Goal: Information Seeking & Learning: Check status

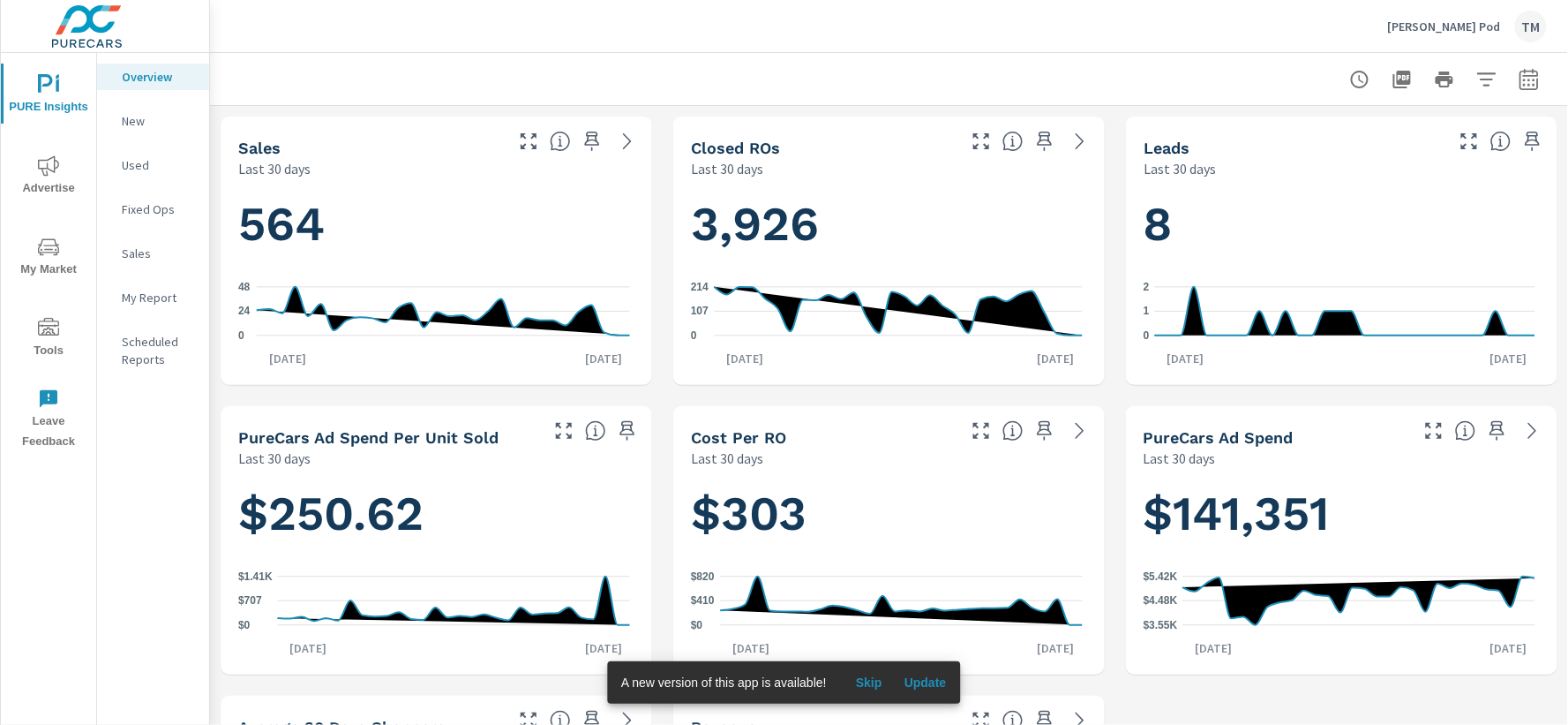
click at [51, 159] on icon "nav menu" at bounding box center [49, 166] width 21 height 21
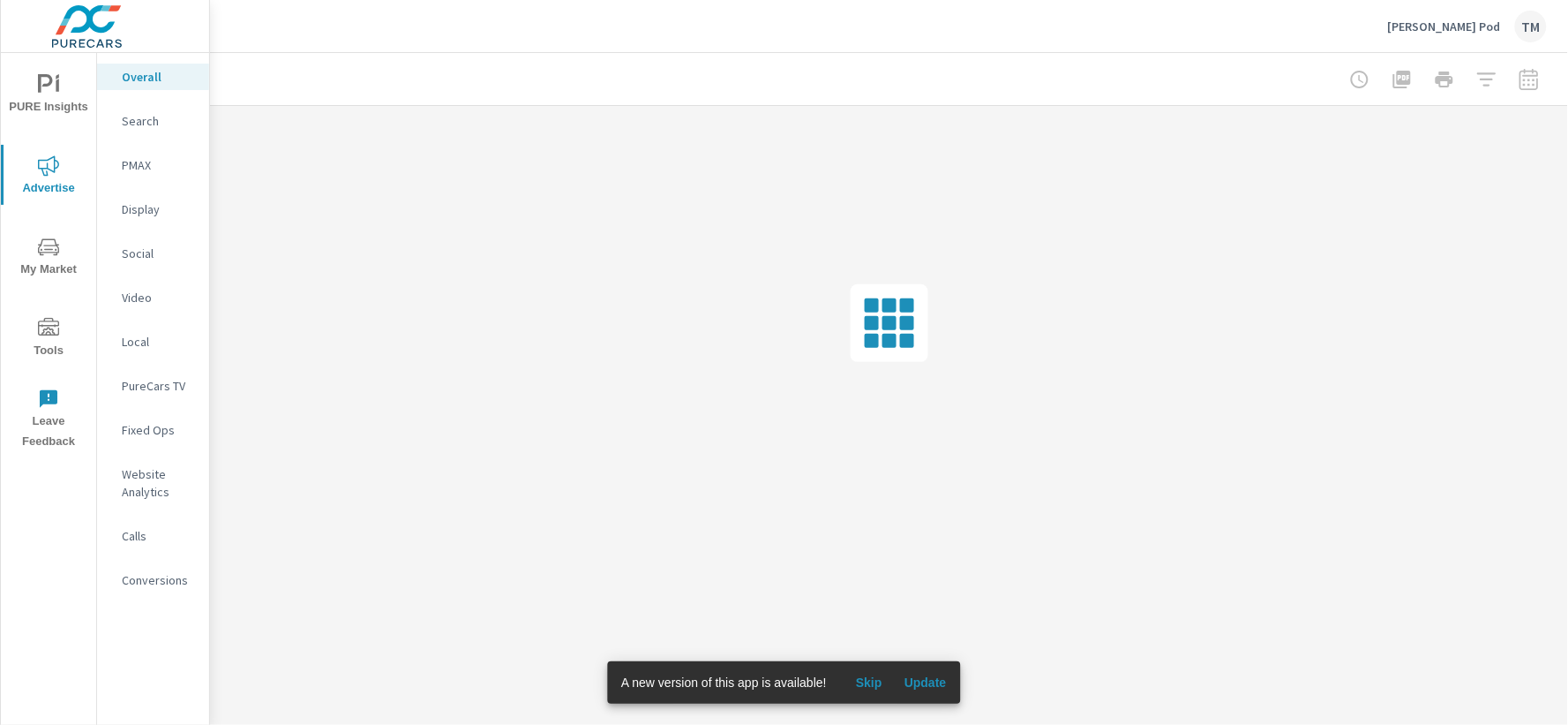
click at [1422, 29] on p "[PERSON_NAME] Pod" at bounding box center [1444, 27] width 113 height 16
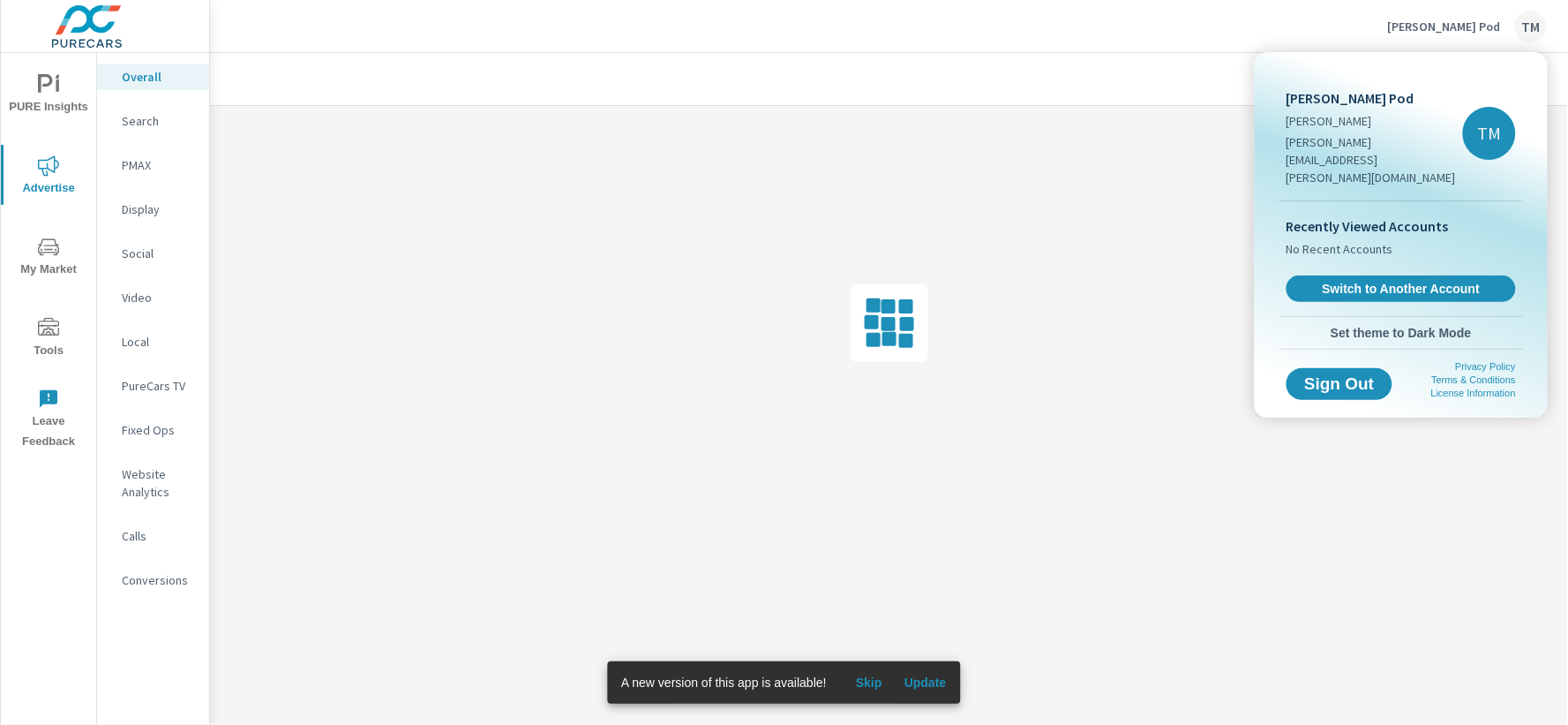
click at [1116, 50] on div at bounding box center [784, 362] width 1568 height 725
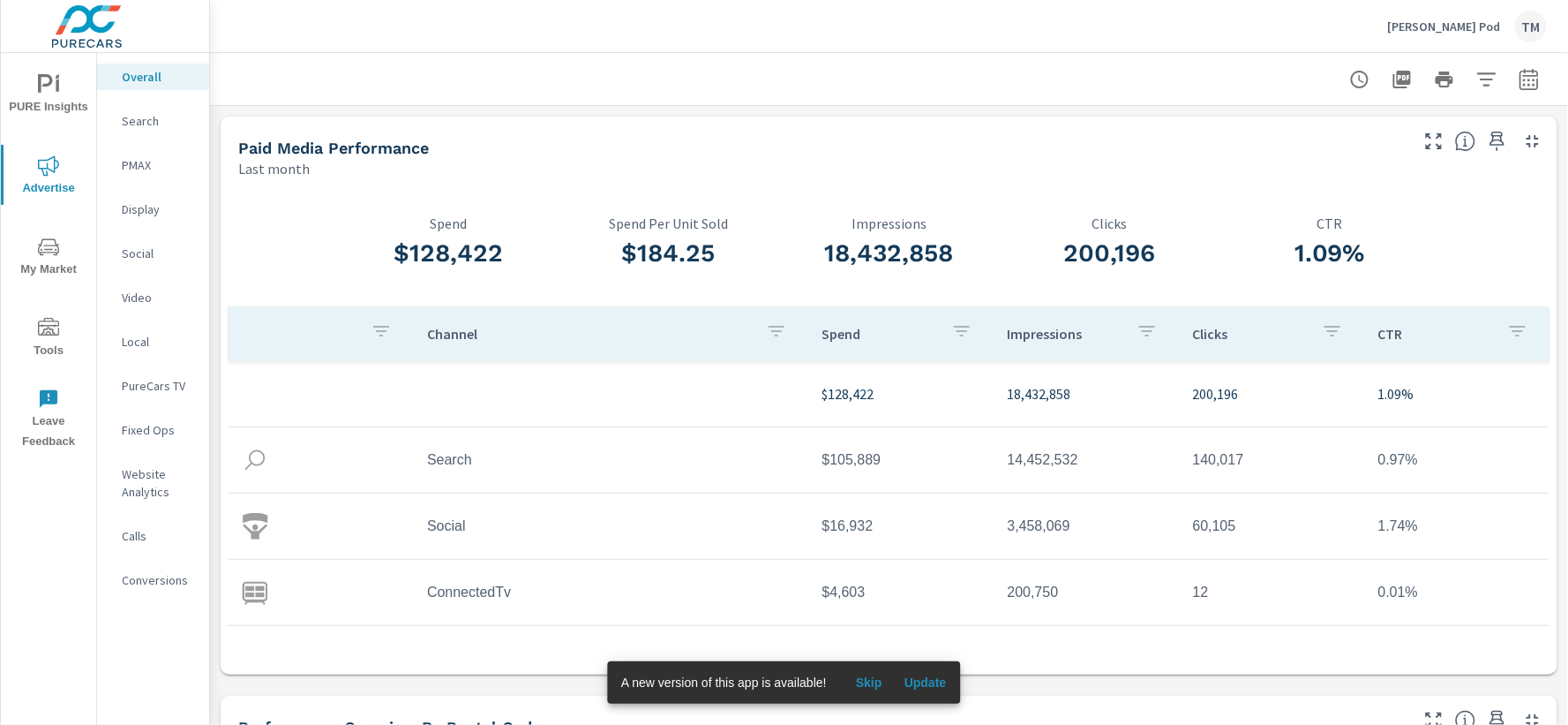
click at [866, 677] on span "Skip" at bounding box center [869, 682] width 43 height 16
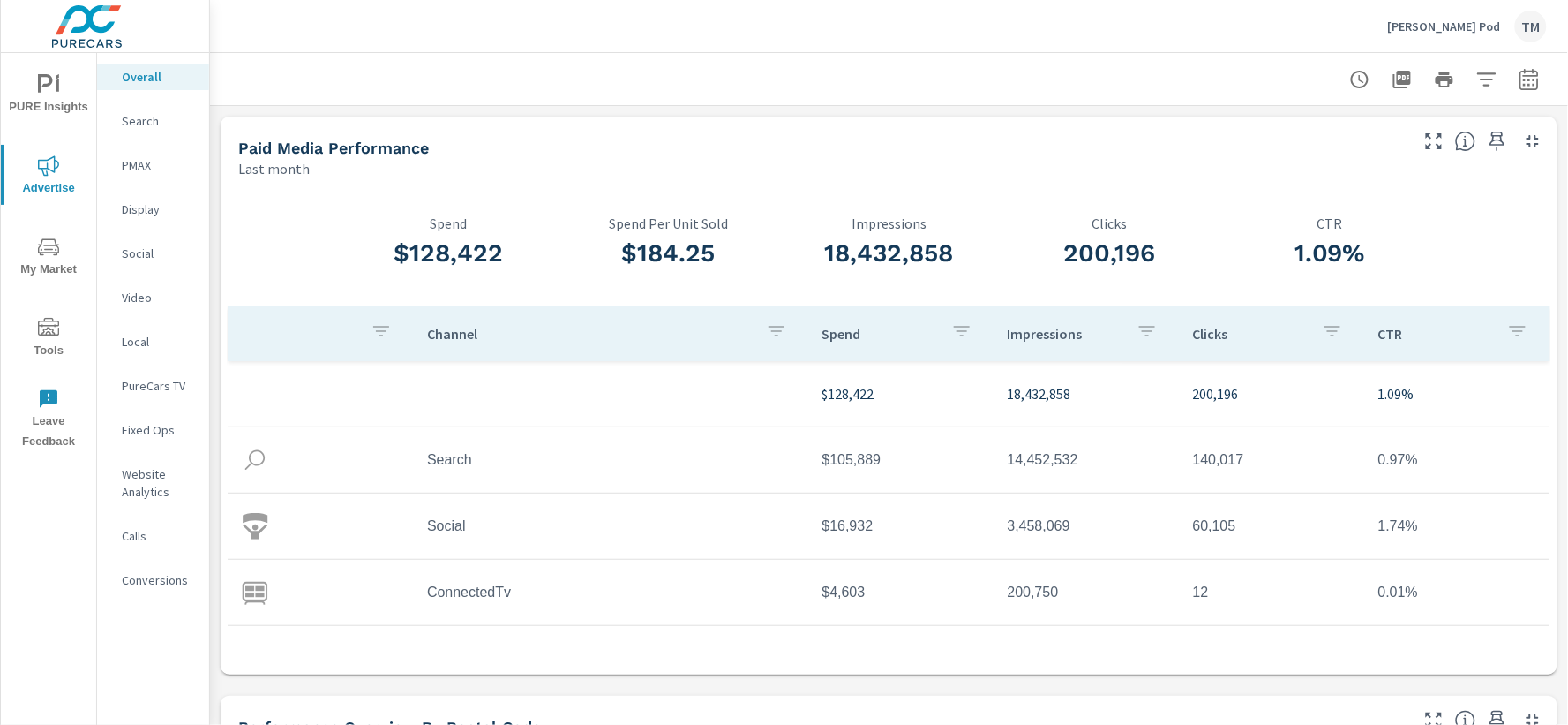
click at [1482, 82] on icon "button" at bounding box center [1486, 80] width 21 height 21
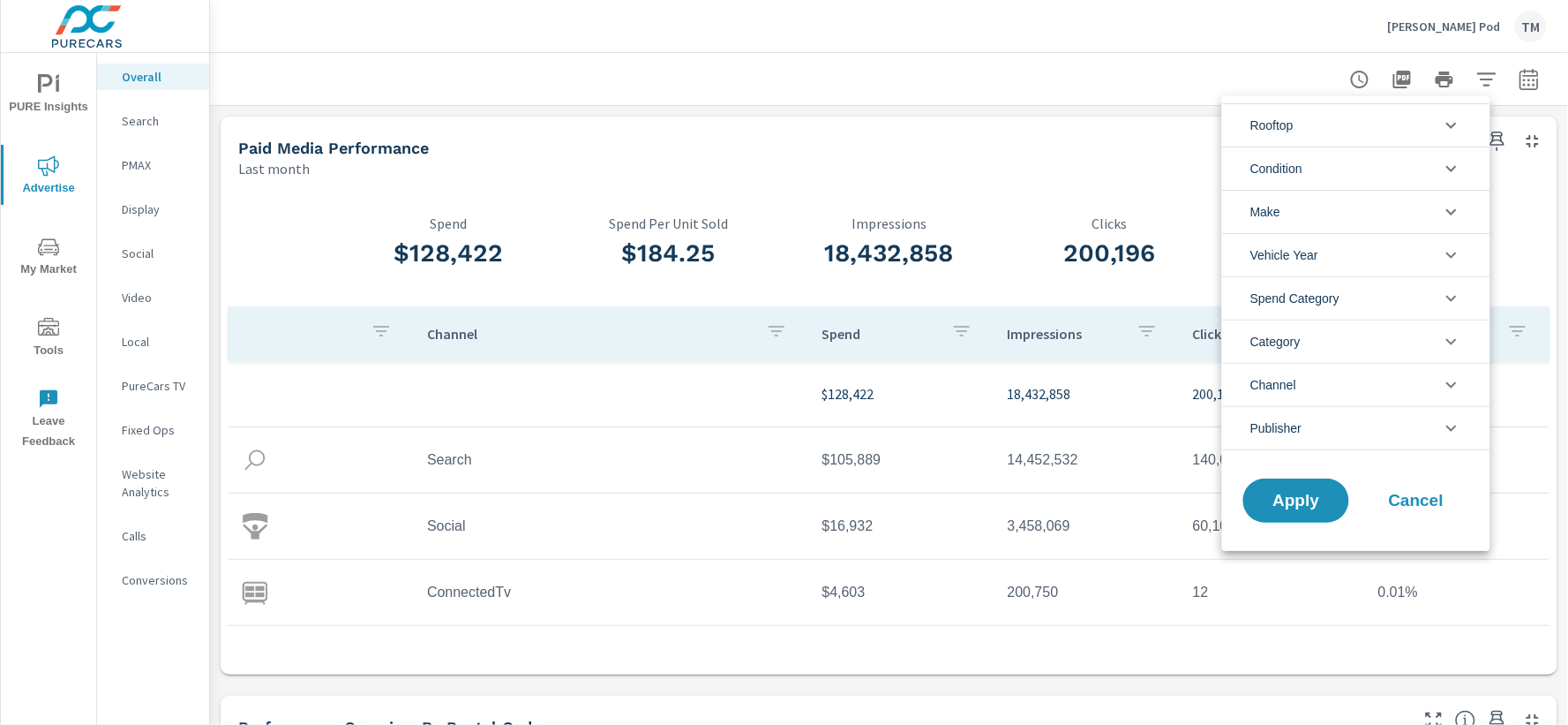
click at [1339, 120] on li "Rooftop" at bounding box center [1355, 125] width 268 height 43
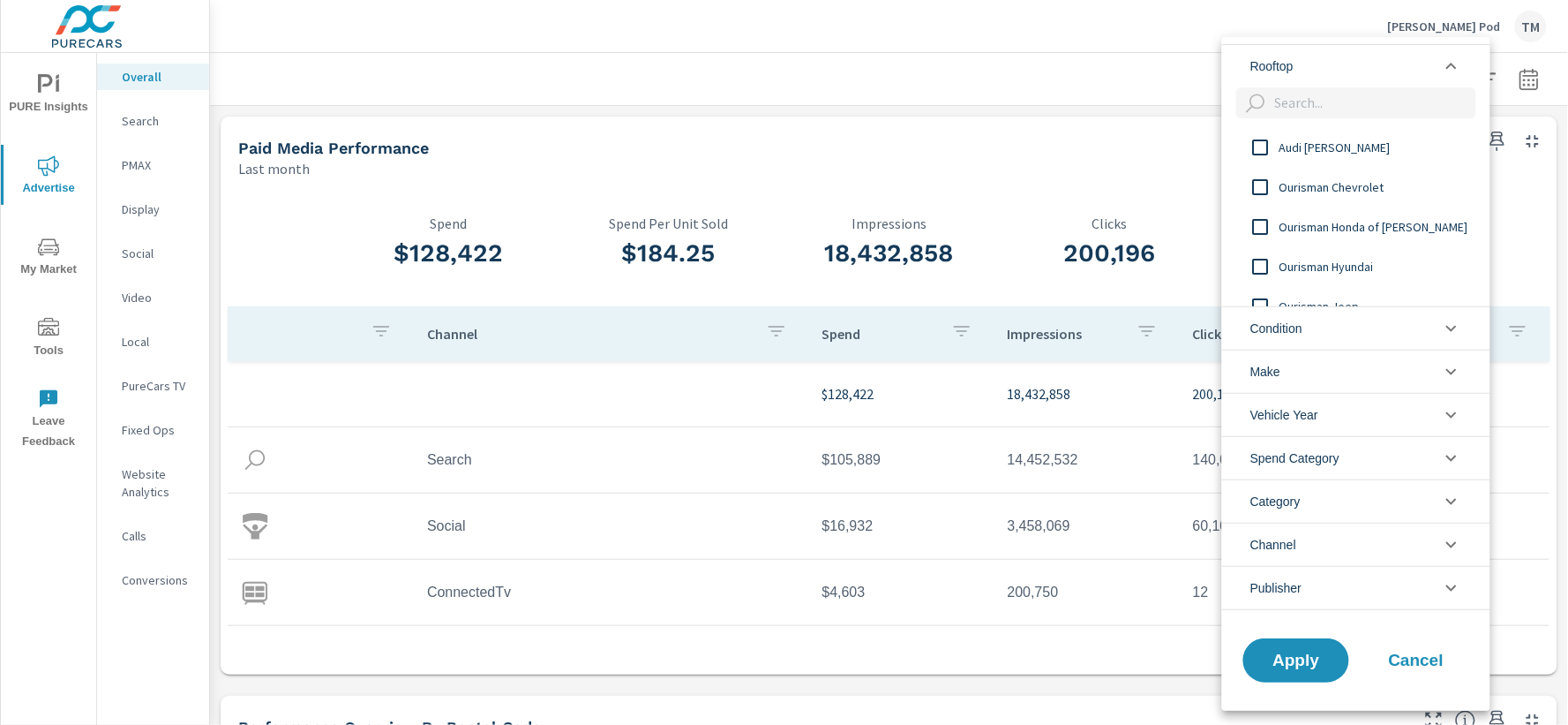
click at [1256, 261] on input "filter options" at bounding box center [1261, 267] width 37 height 37
click at [1293, 660] on span "Apply" at bounding box center [1296, 659] width 73 height 17
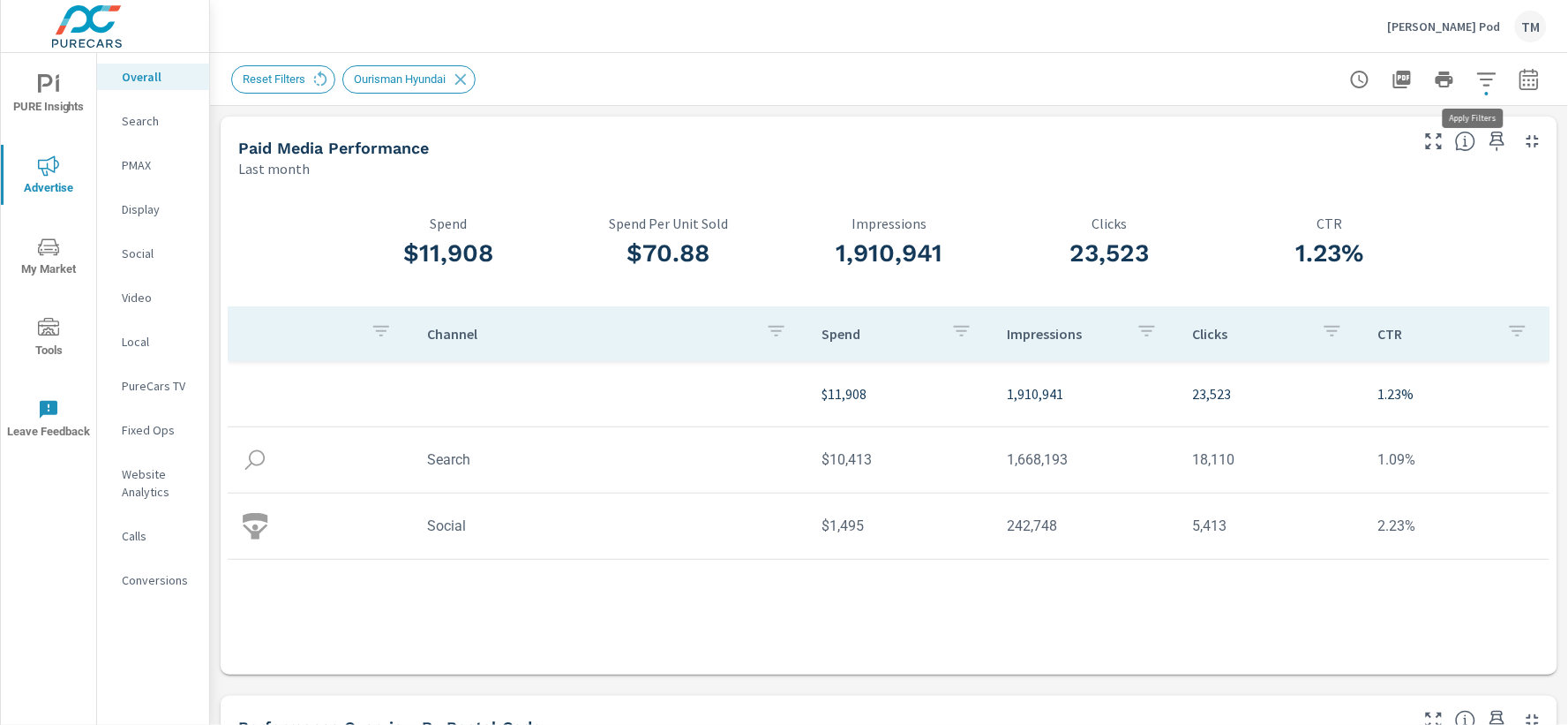
click at [1478, 77] on icon "button" at bounding box center [1486, 80] width 21 height 21
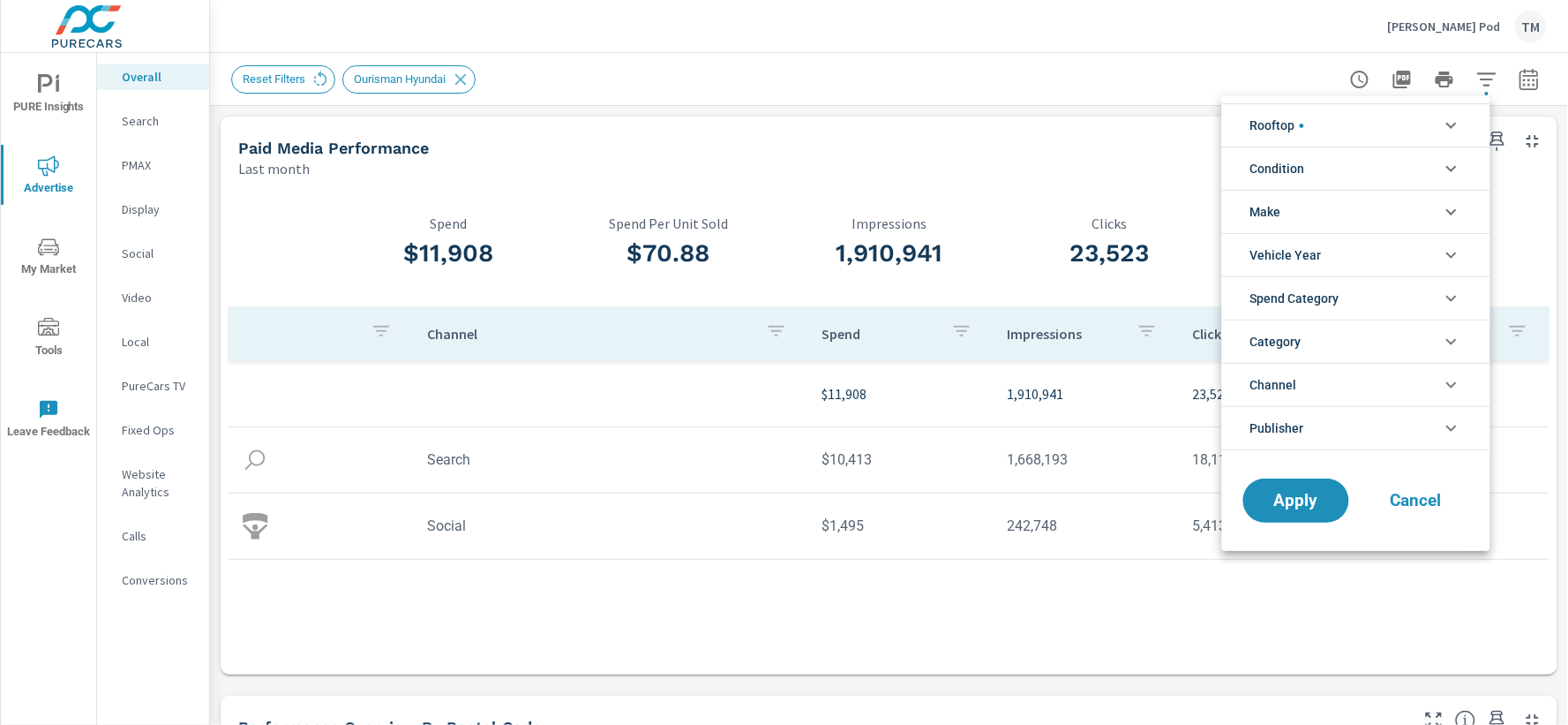
scroll to position [159, 0]
click at [1410, 123] on li "Rooftop" at bounding box center [1355, 125] width 268 height 43
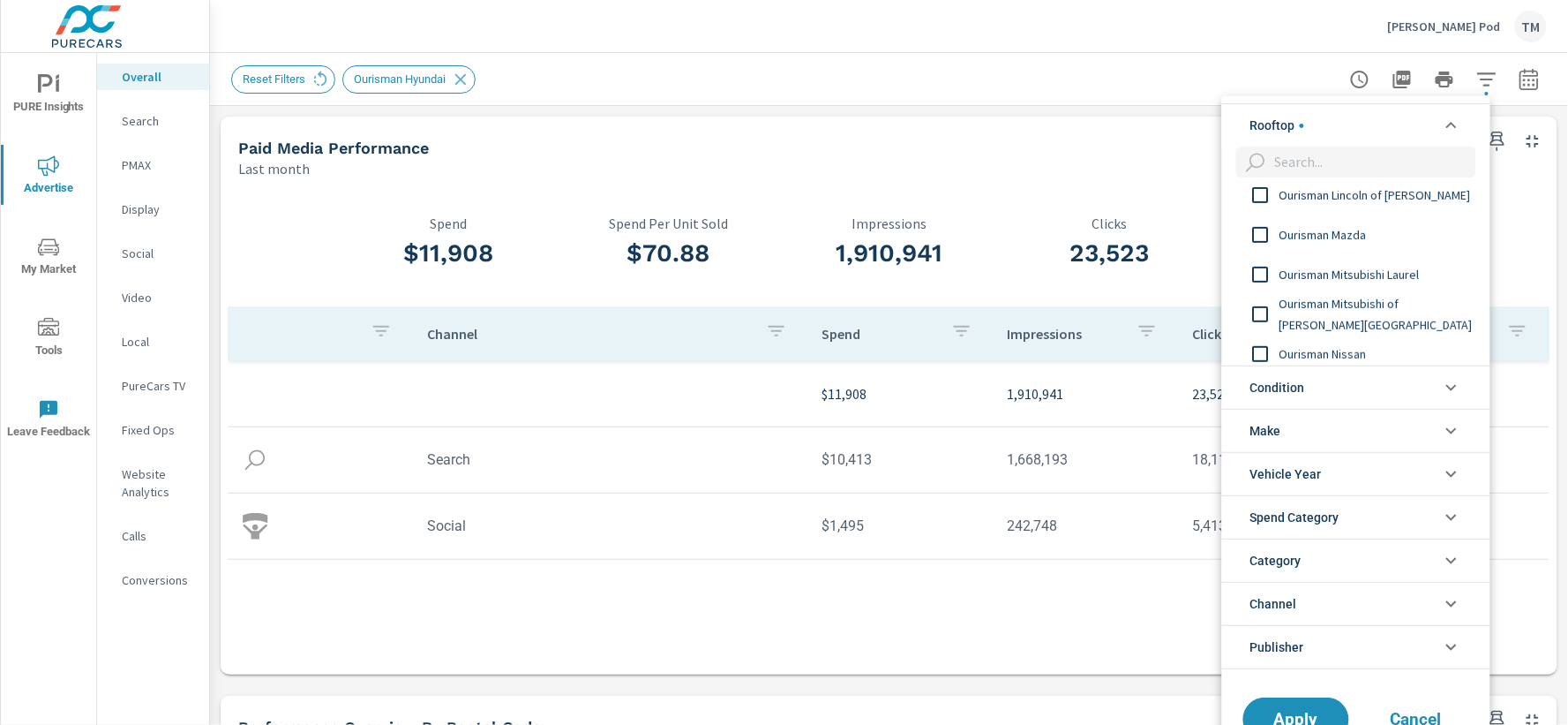
scroll to position [294, 0]
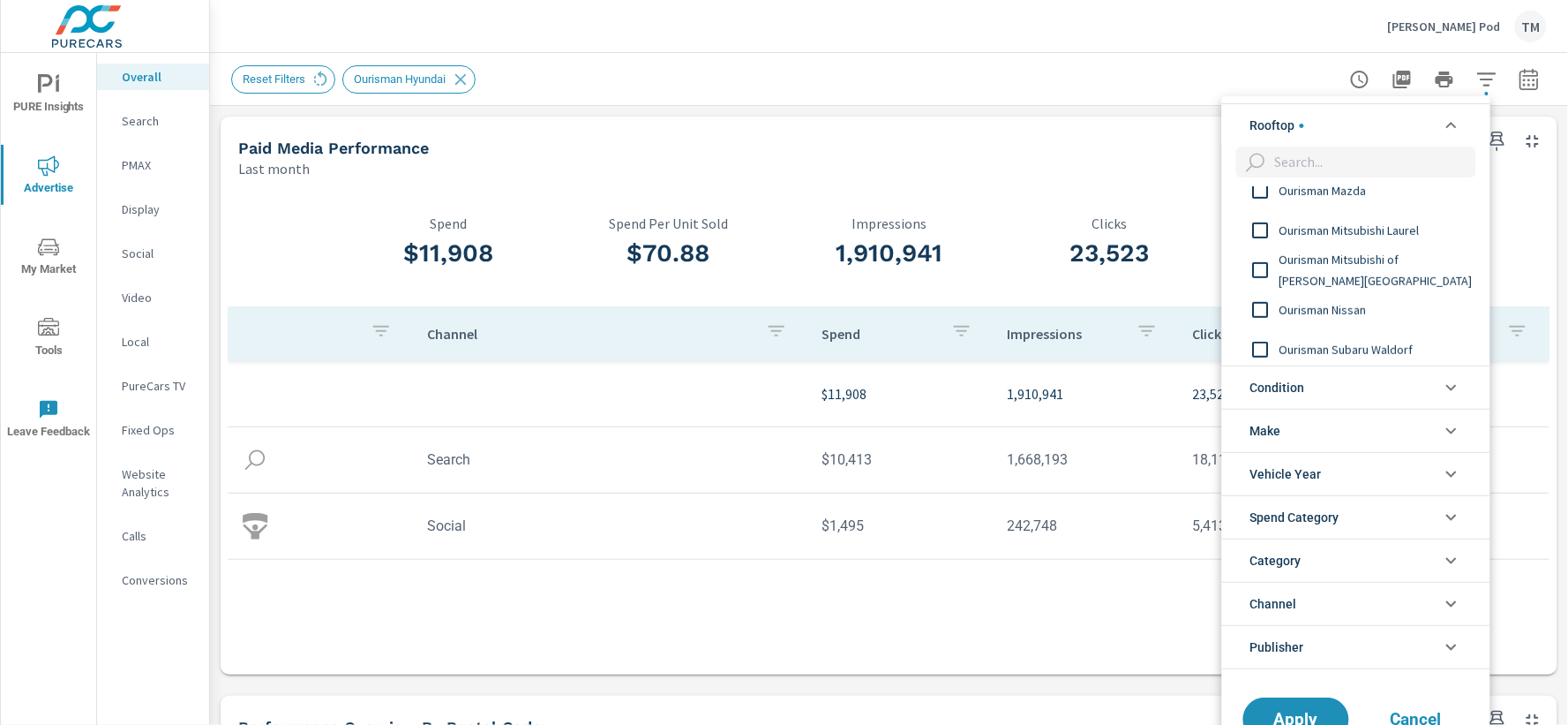
click at [1262, 191] on input "filter options" at bounding box center [1261, 191] width 37 height 37
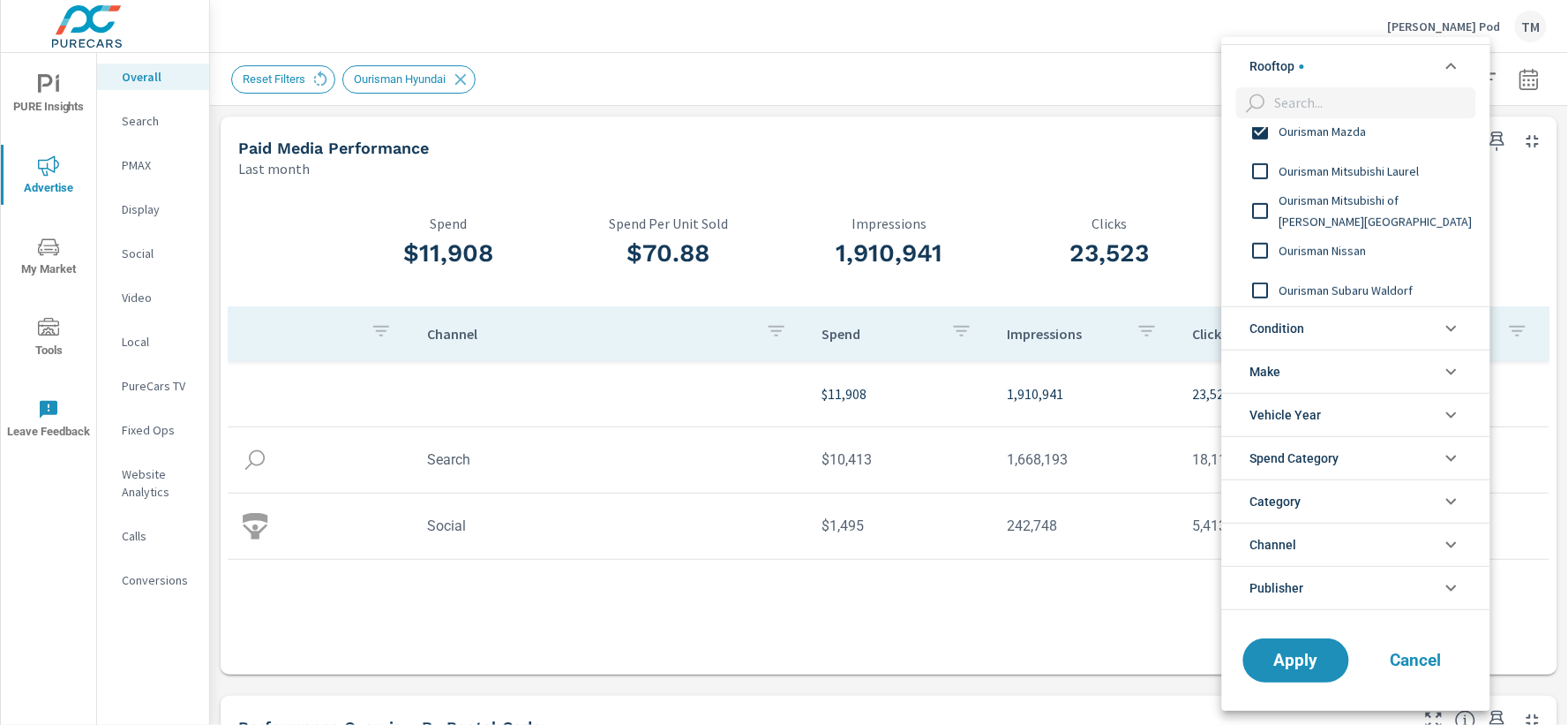
scroll to position [278, 0]
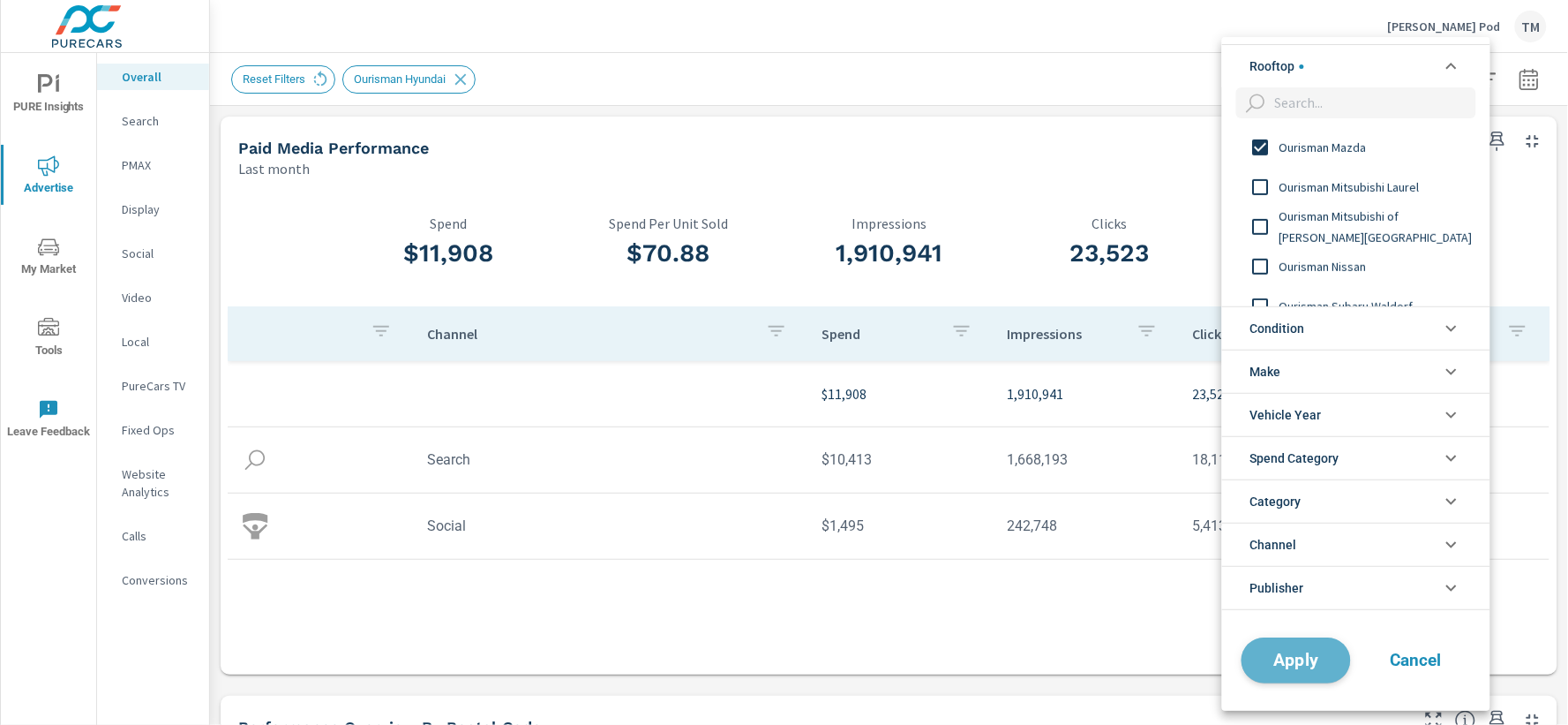
click at [1316, 666] on span "Apply" at bounding box center [1296, 659] width 73 height 17
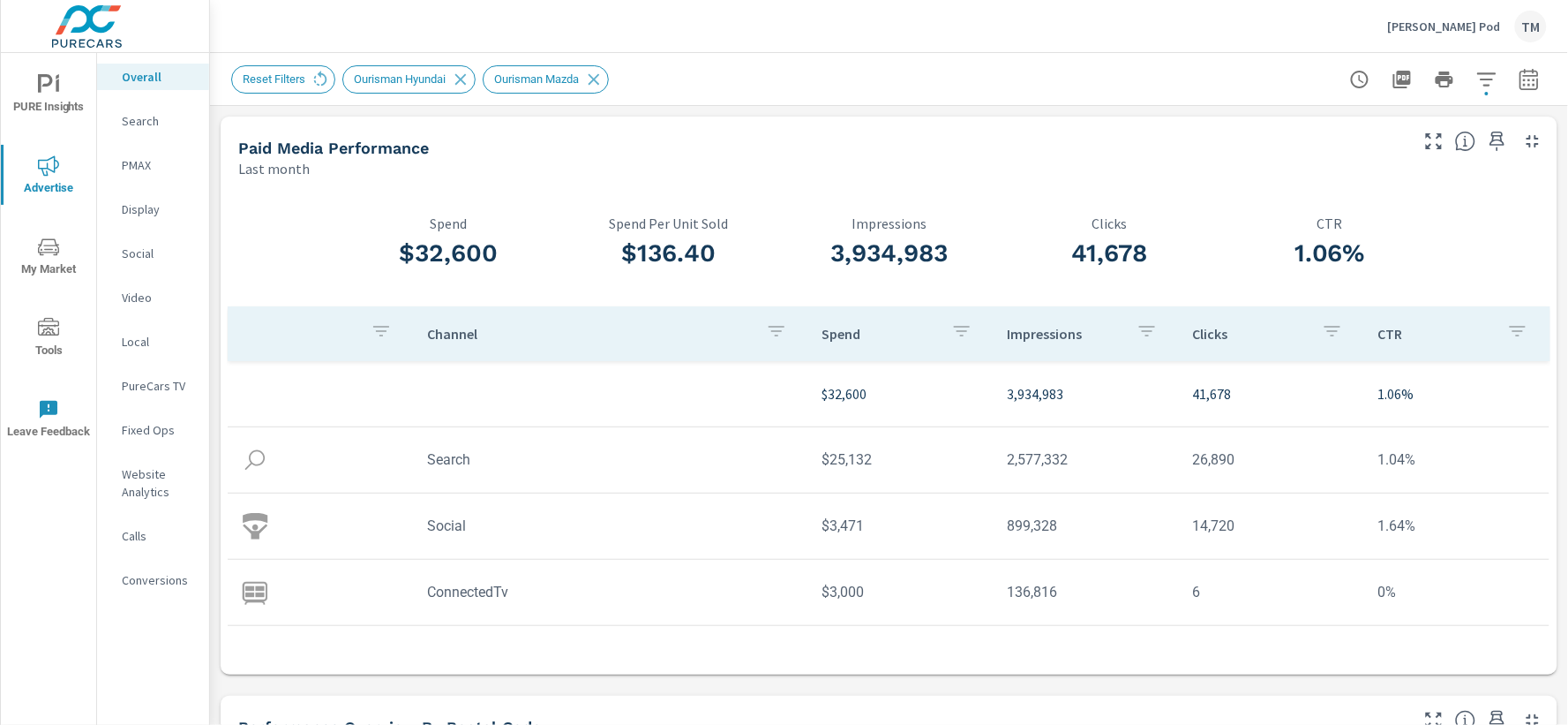
scroll to position [2, 0]
click at [1476, 85] on icon "button" at bounding box center [1486, 80] width 21 height 21
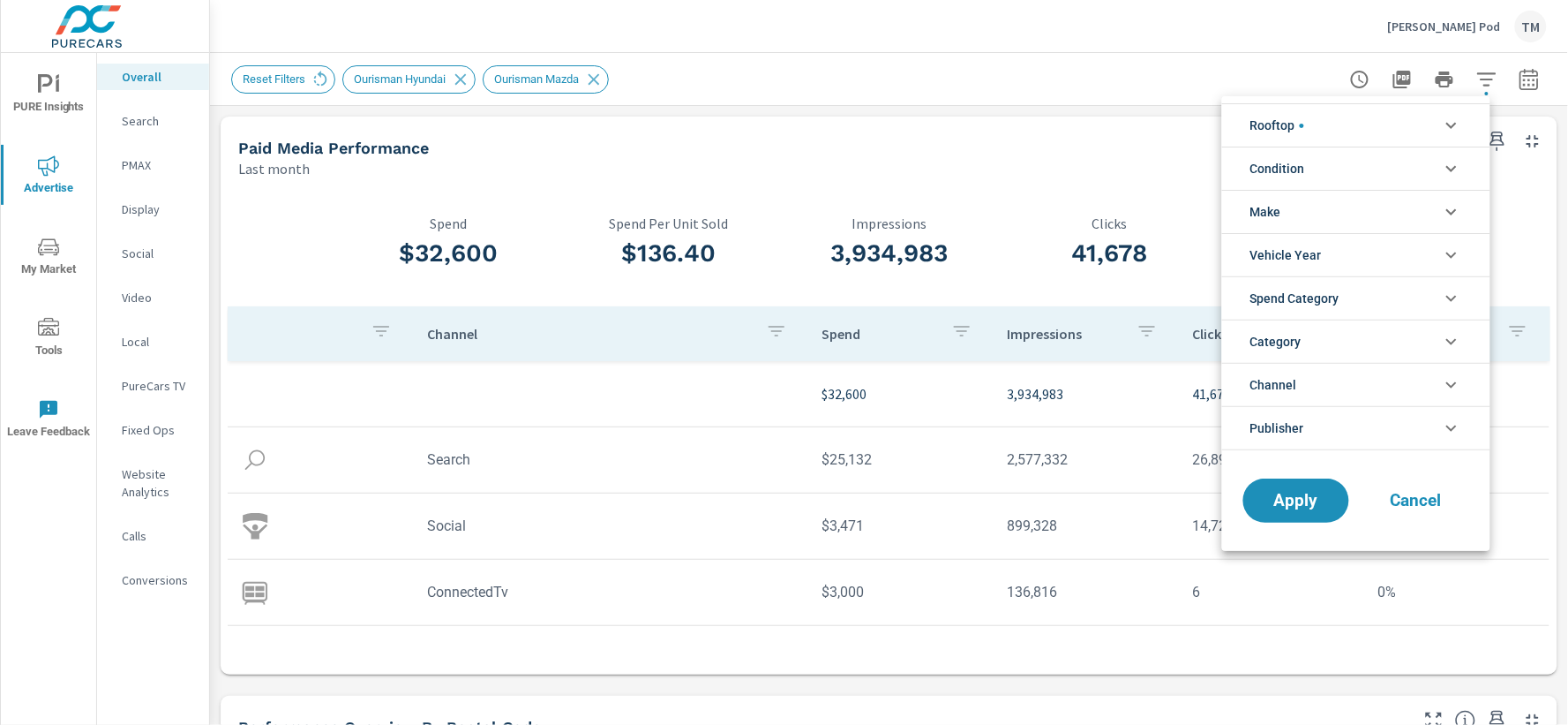
scroll to position [159, 0]
click at [1377, 128] on li "Rooftop" at bounding box center [1355, 125] width 268 height 43
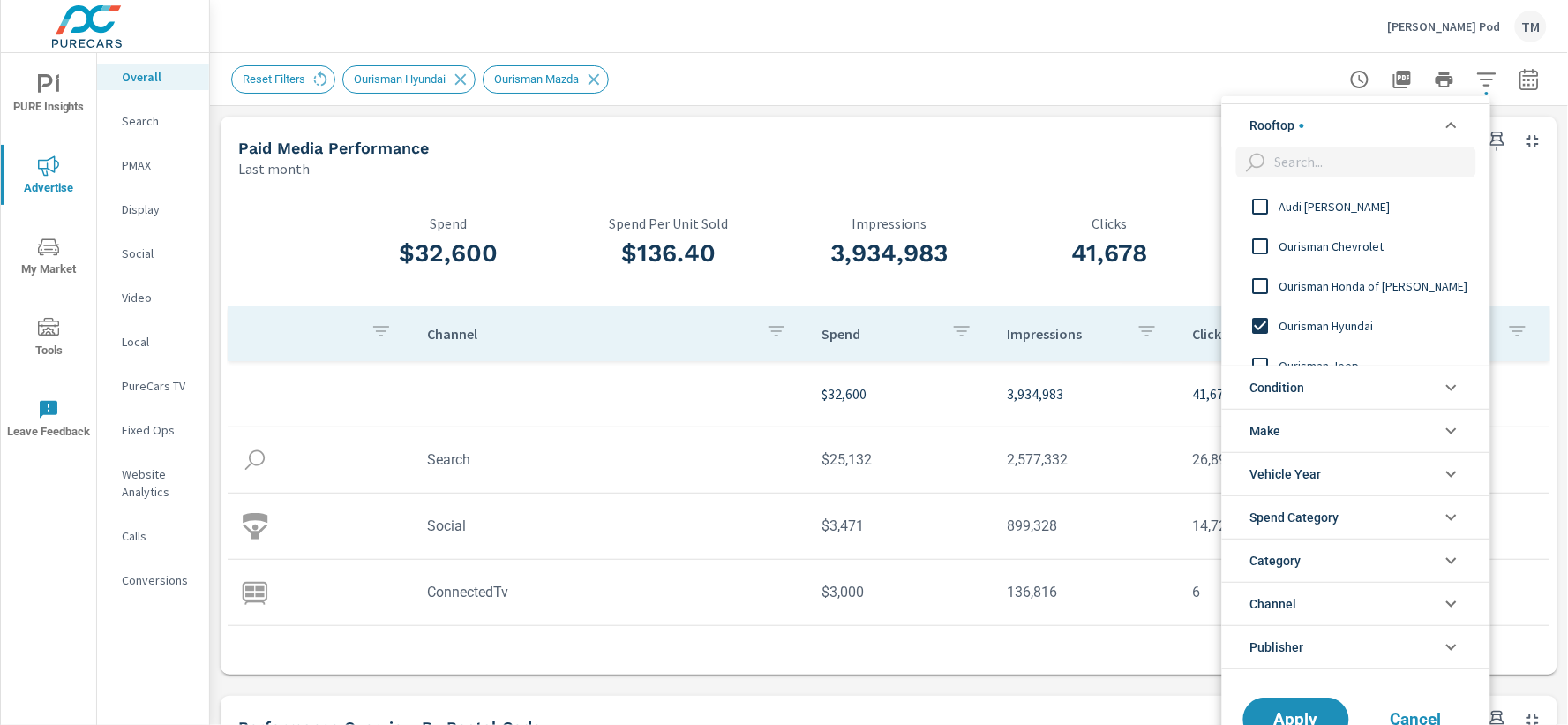
scroll to position [0, 0]
click at [1257, 286] on input "filter options" at bounding box center [1261, 289] width 37 height 37
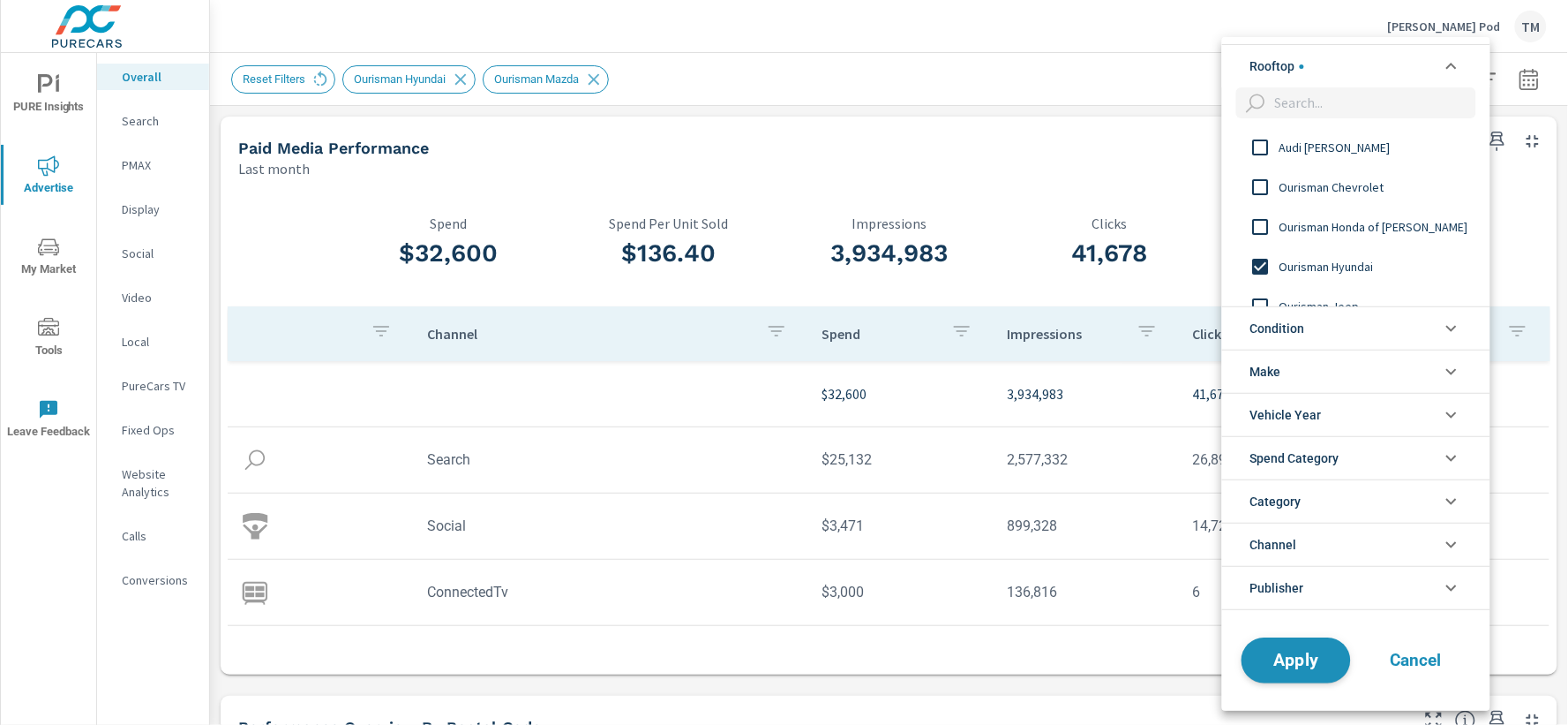
click at [1298, 658] on span "Apply" at bounding box center [1296, 659] width 73 height 17
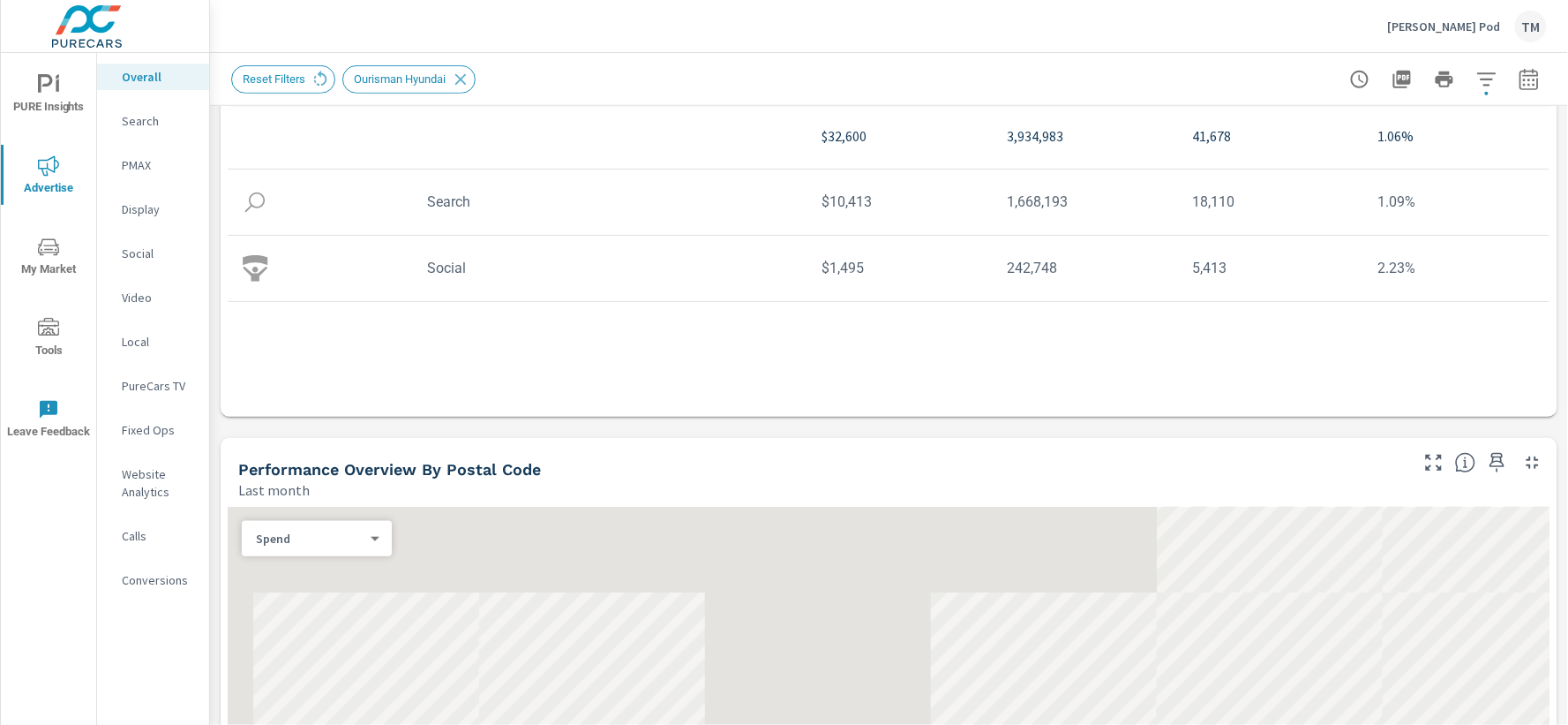
scroll to position [783, 0]
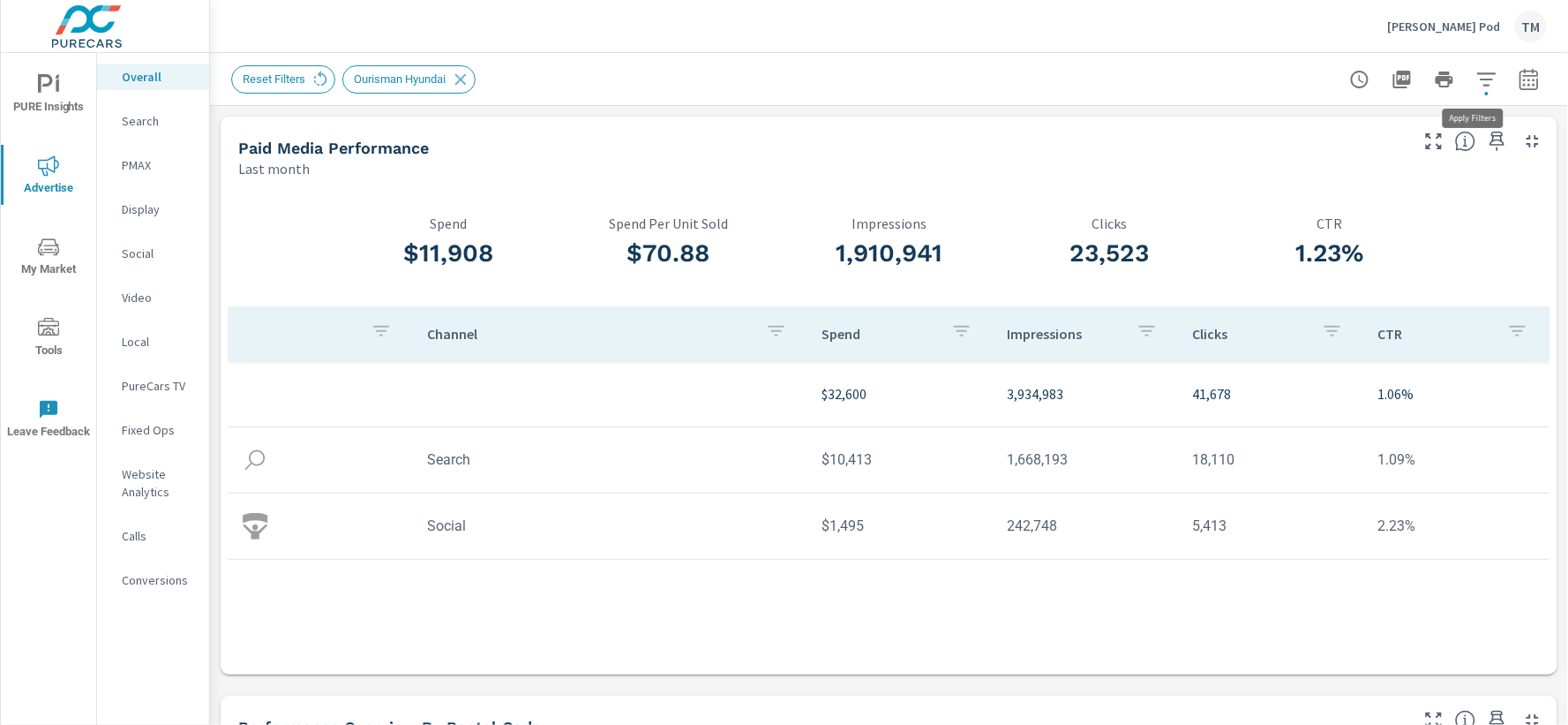
click at [1476, 92] on button "button" at bounding box center [1486, 80] width 35 height 35
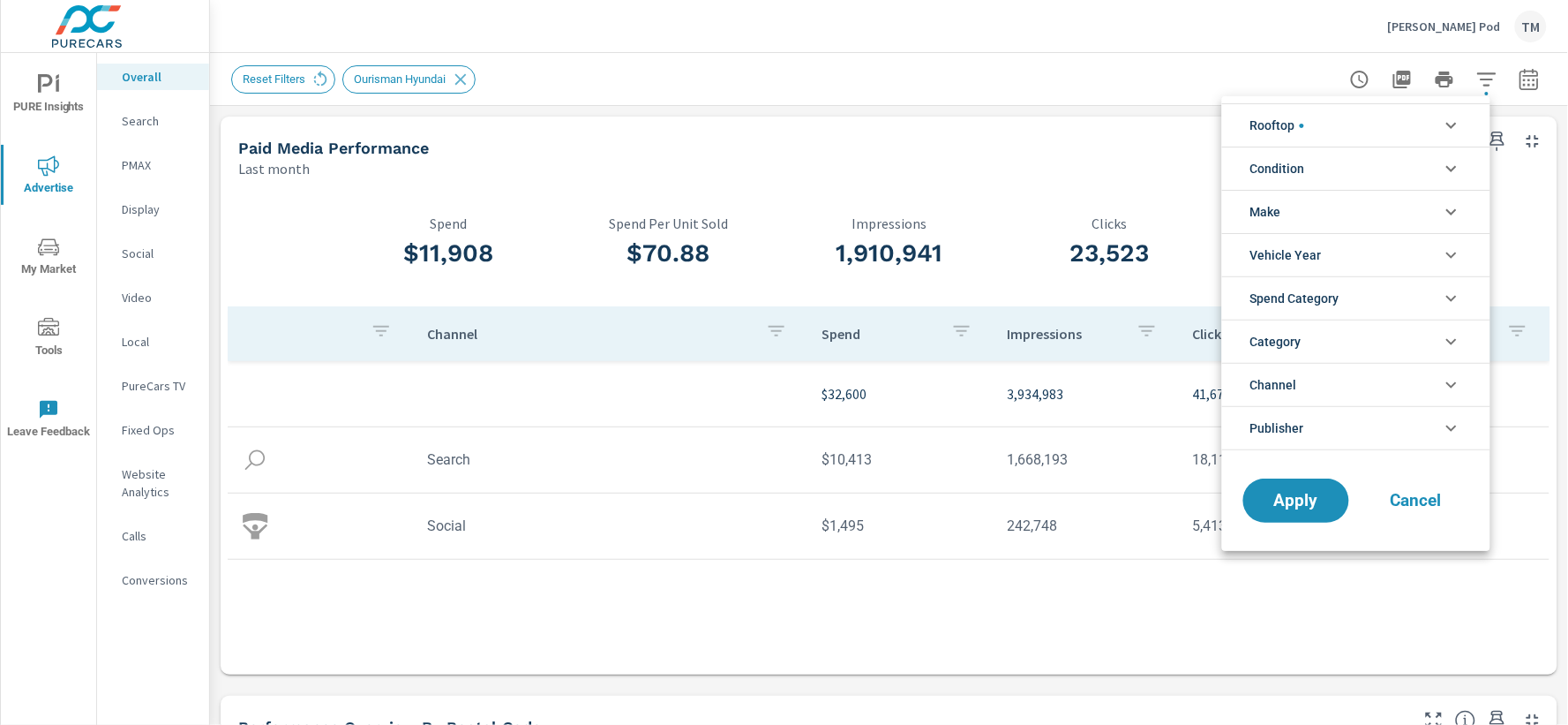
scroll to position [159, 0]
click at [1145, 81] on div at bounding box center [784, 362] width 1568 height 725
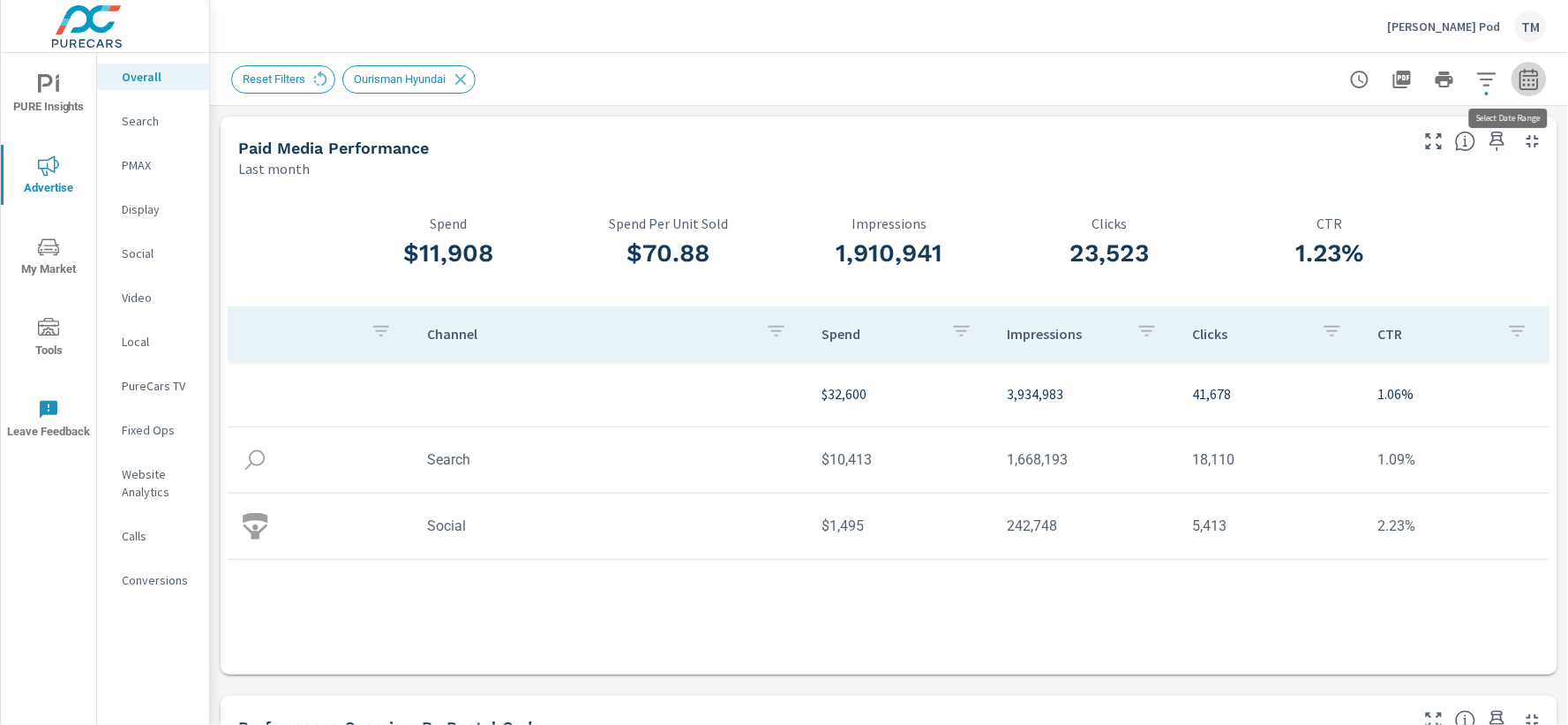
click at [1518, 82] on icon "button" at bounding box center [1529, 80] width 21 height 21
select select "Last month"
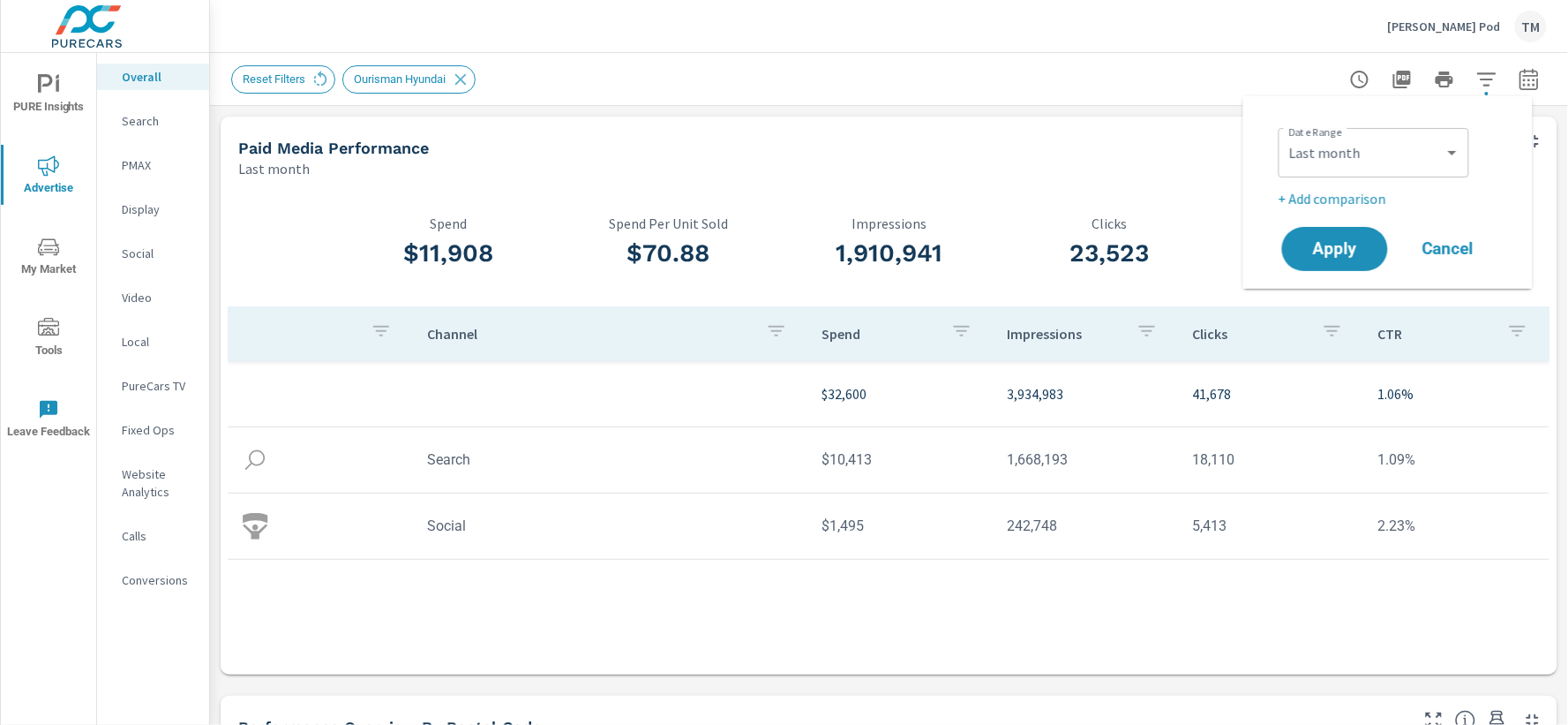
click at [1007, 82] on div "Reset Filters Ourisman Hyundai" at bounding box center [765, 80] width 1068 height 28
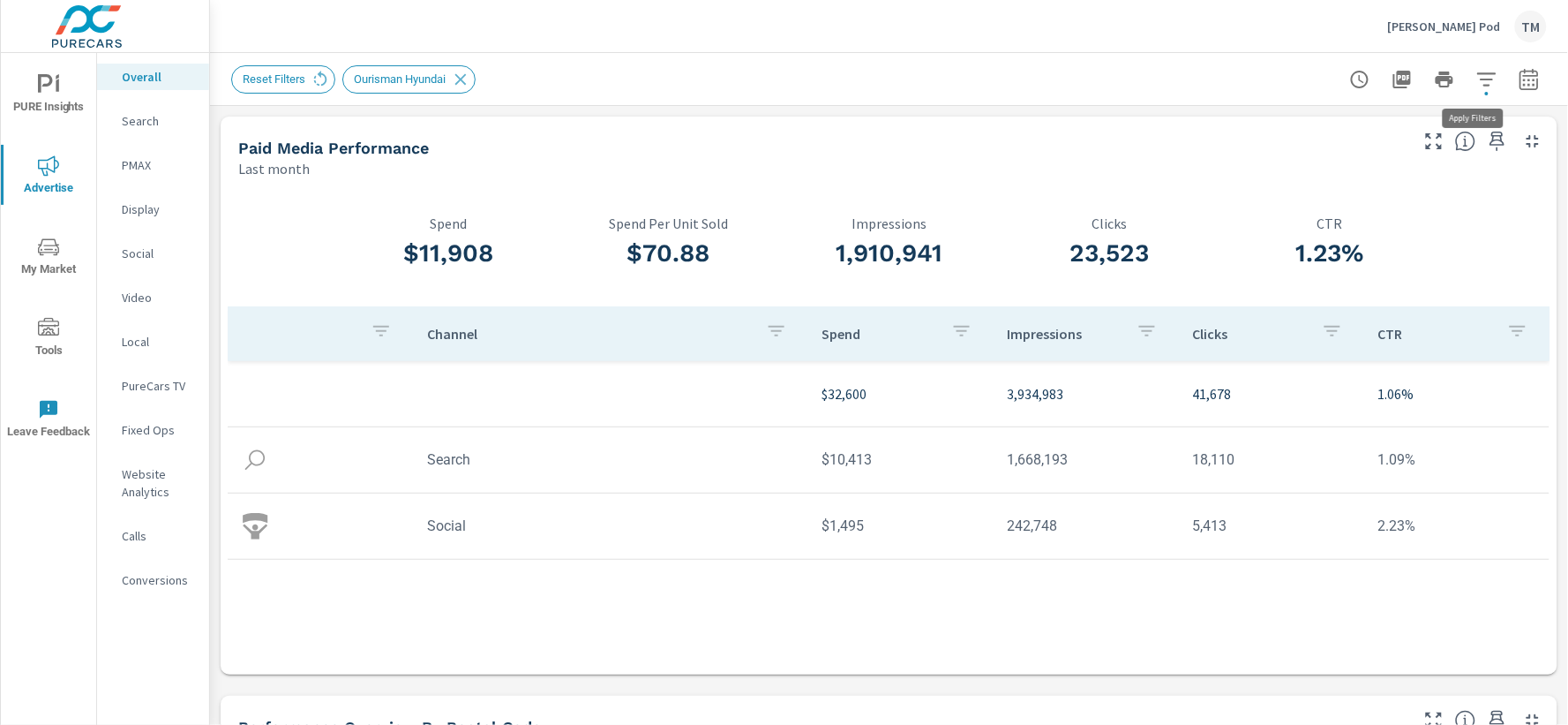
click at [1479, 82] on icon "button" at bounding box center [1486, 80] width 21 height 21
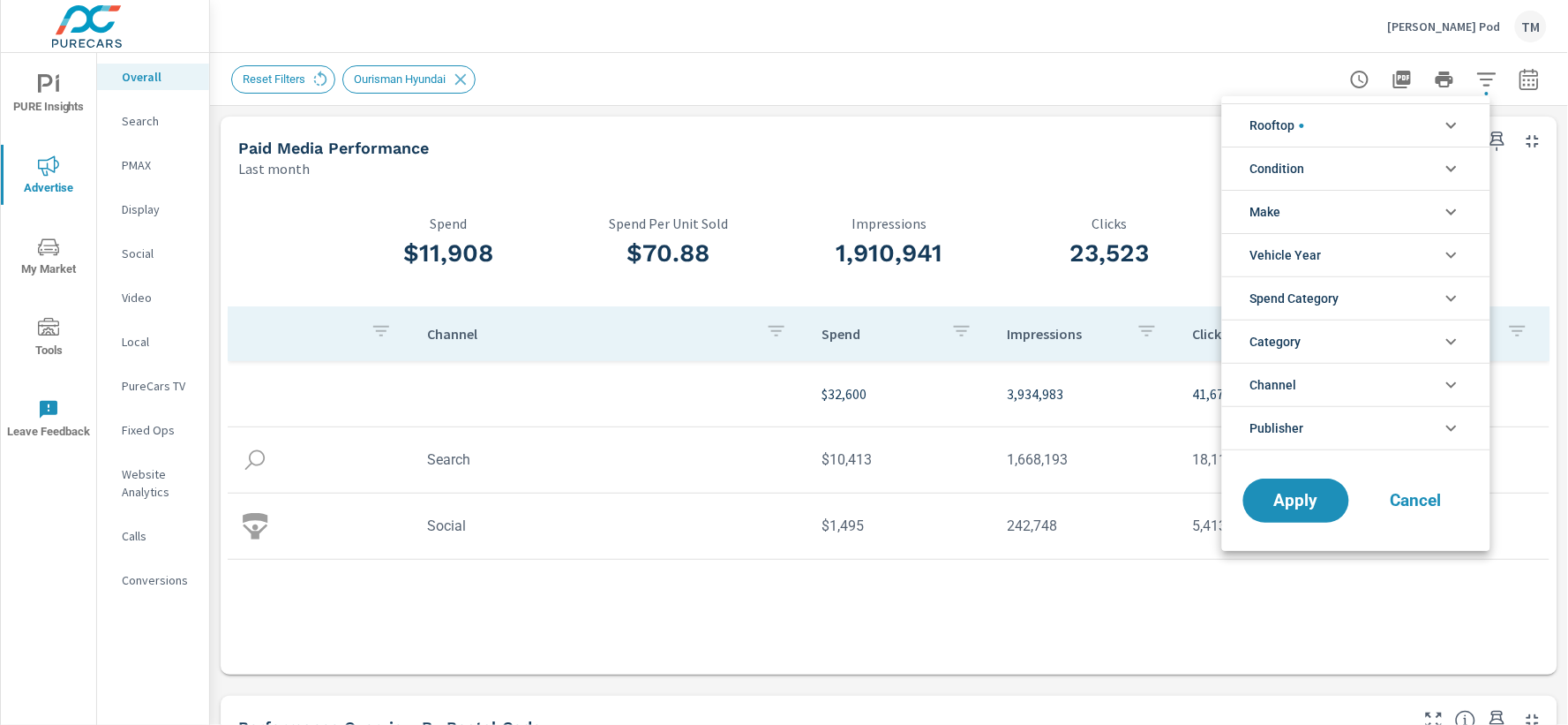
click at [1341, 130] on li "Rooftop" at bounding box center [1355, 125] width 268 height 43
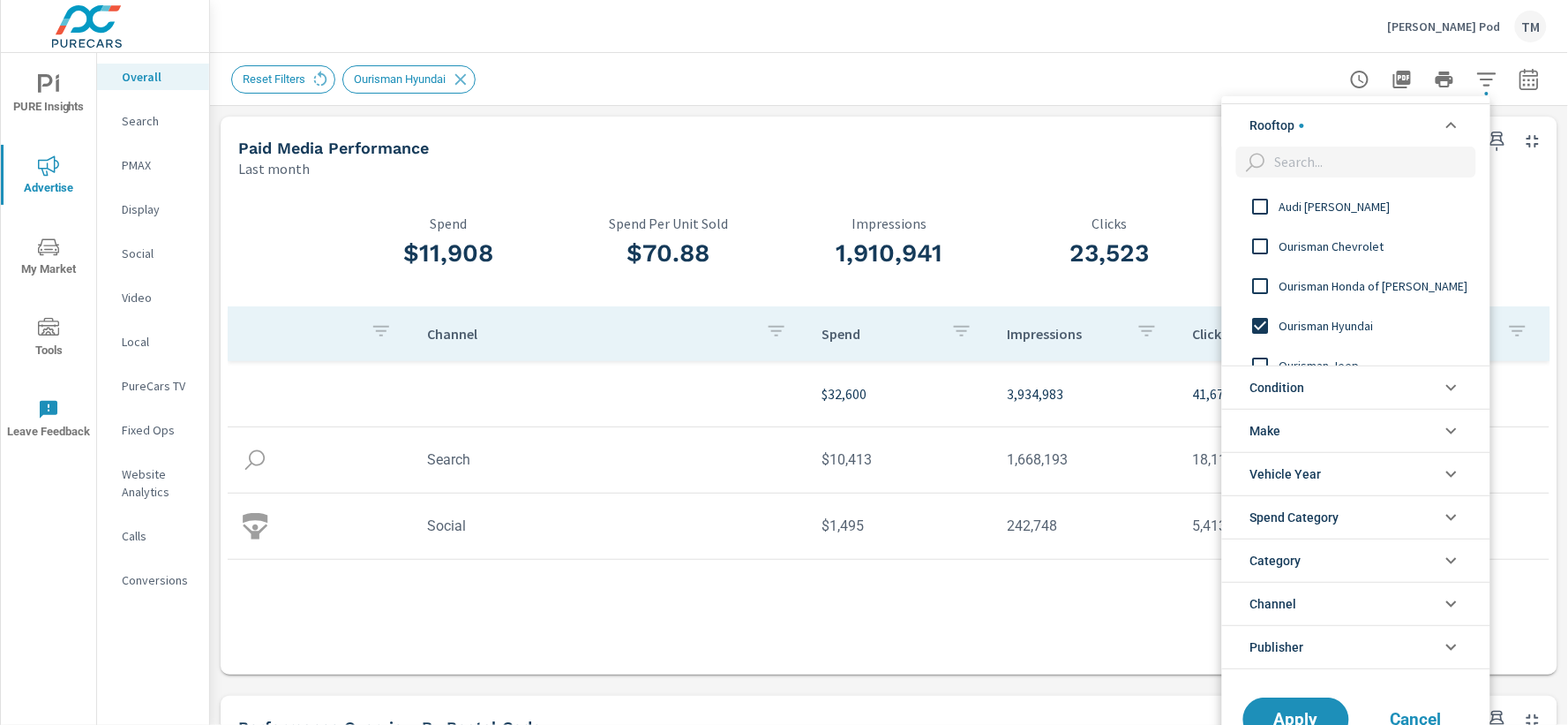
scroll to position [0, 0]
click at [1260, 321] on input "filter options" at bounding box center [1261, 326] width 37 height 37
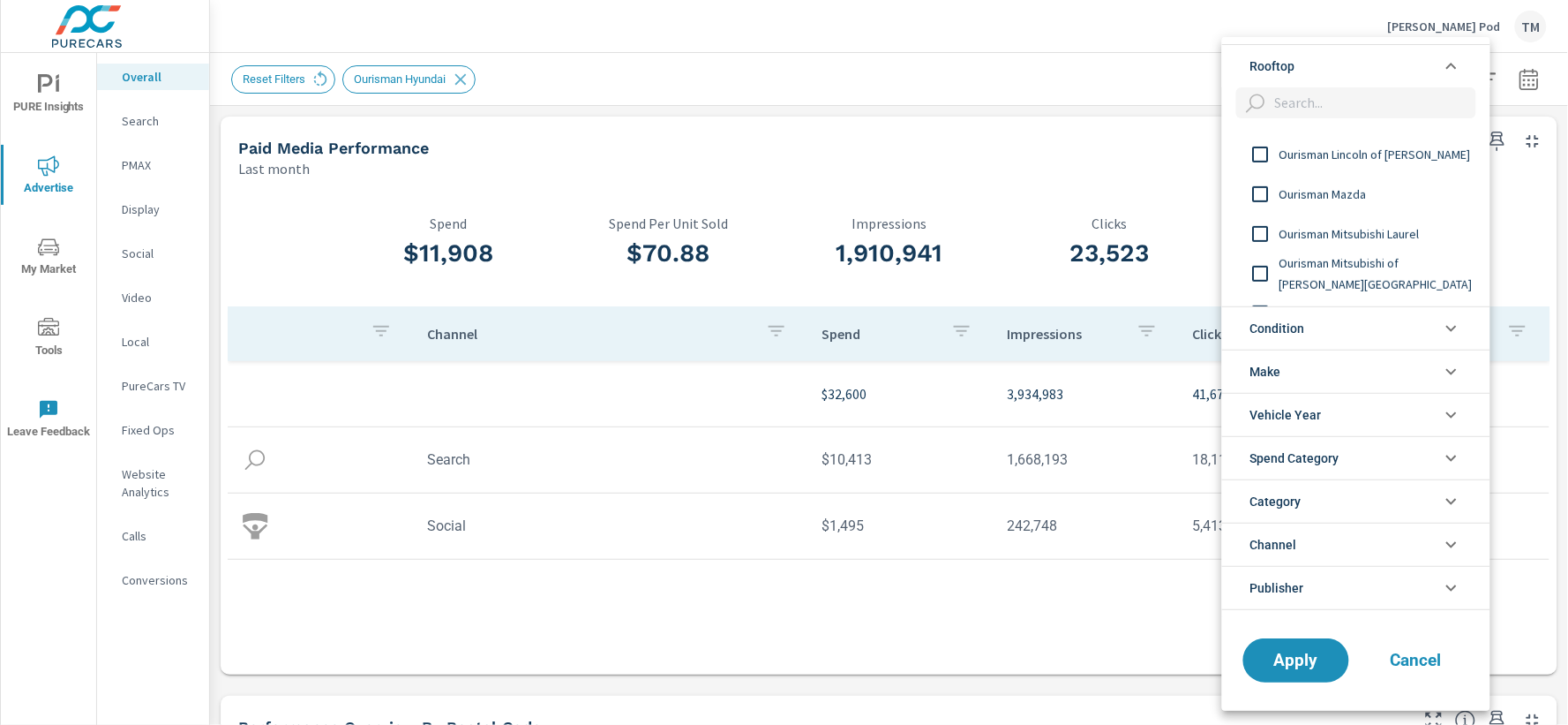
scroll to position [196, 0]
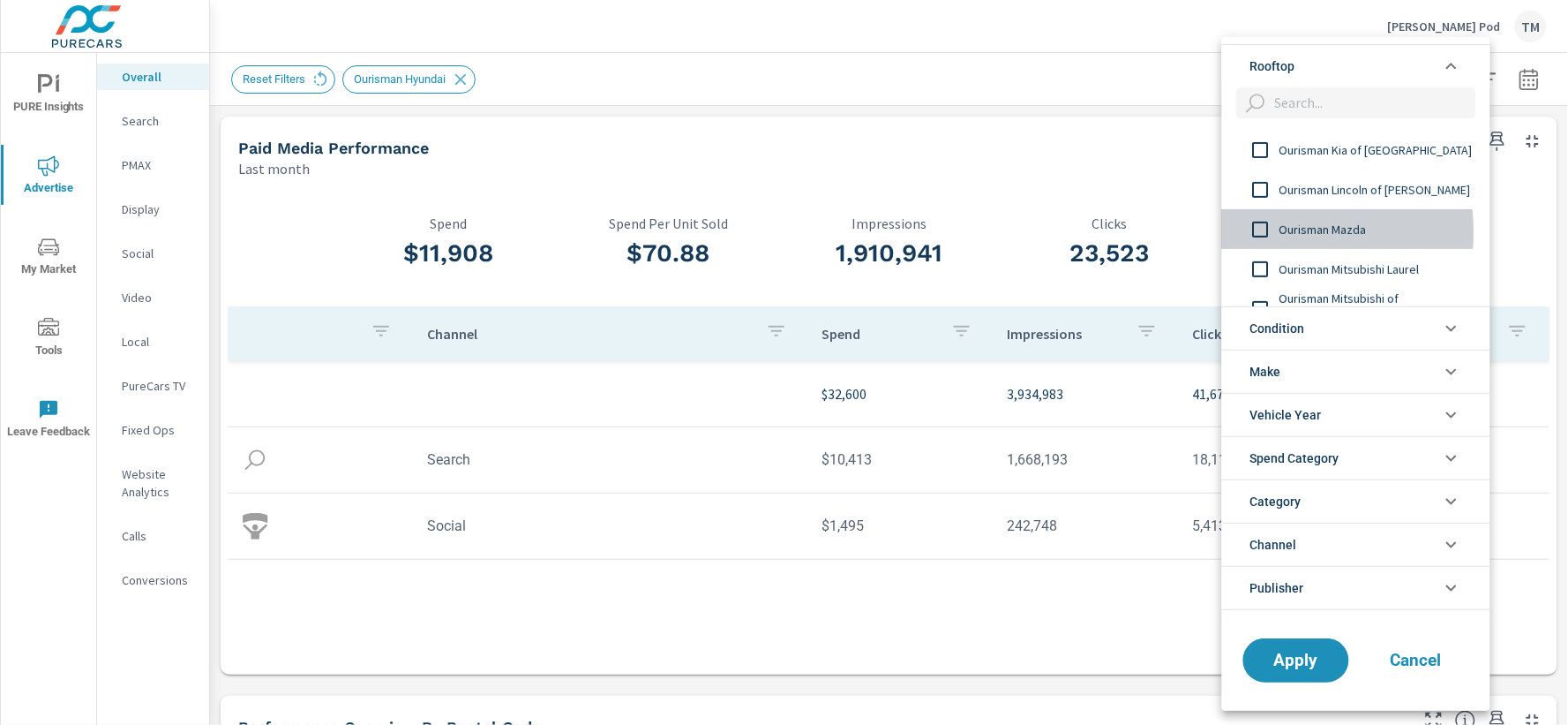
click at [1264, 232] on input "filter options" at bounding box center [1261, 230] width 37 height 37
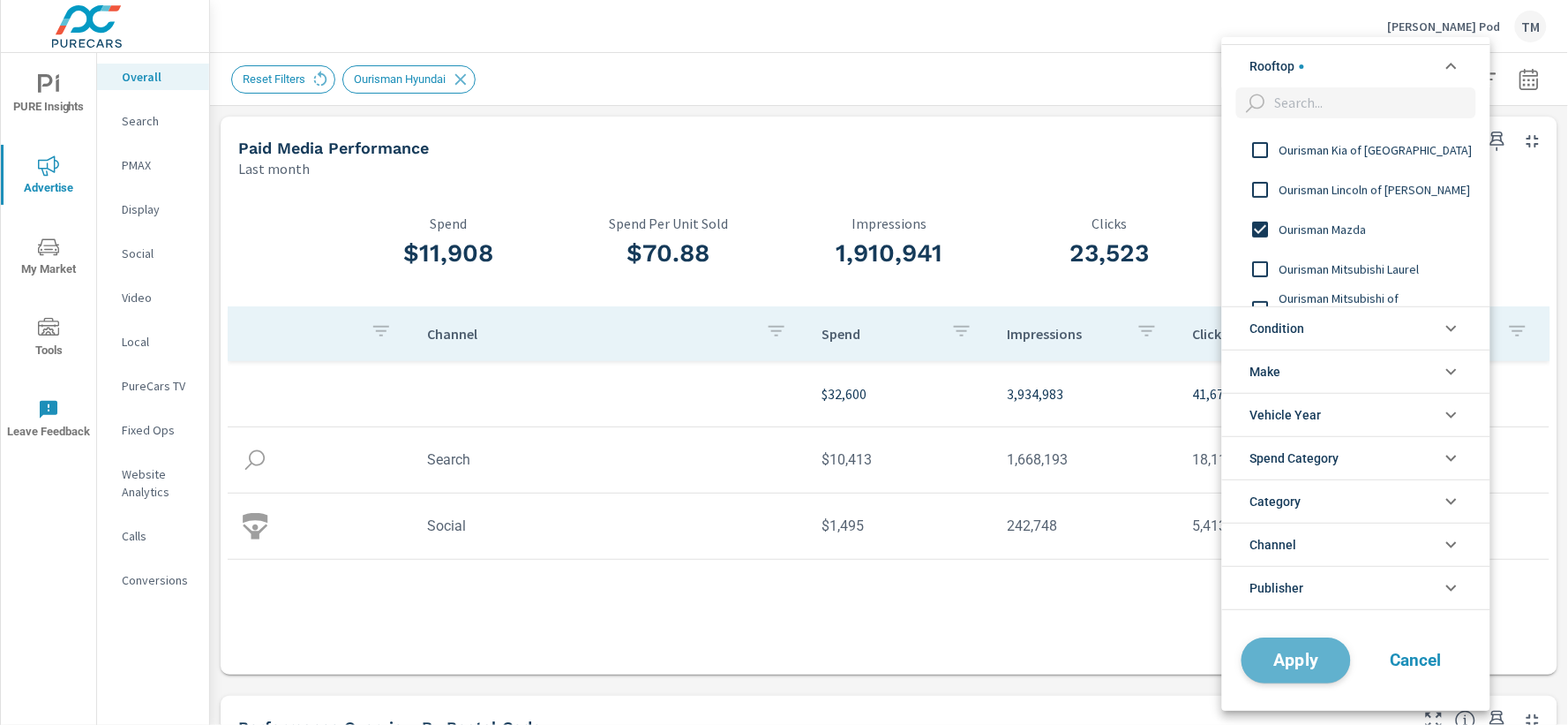
click at [1294, 668] on span "Apply" at bounding box center [1296, 659] width 73 height 17
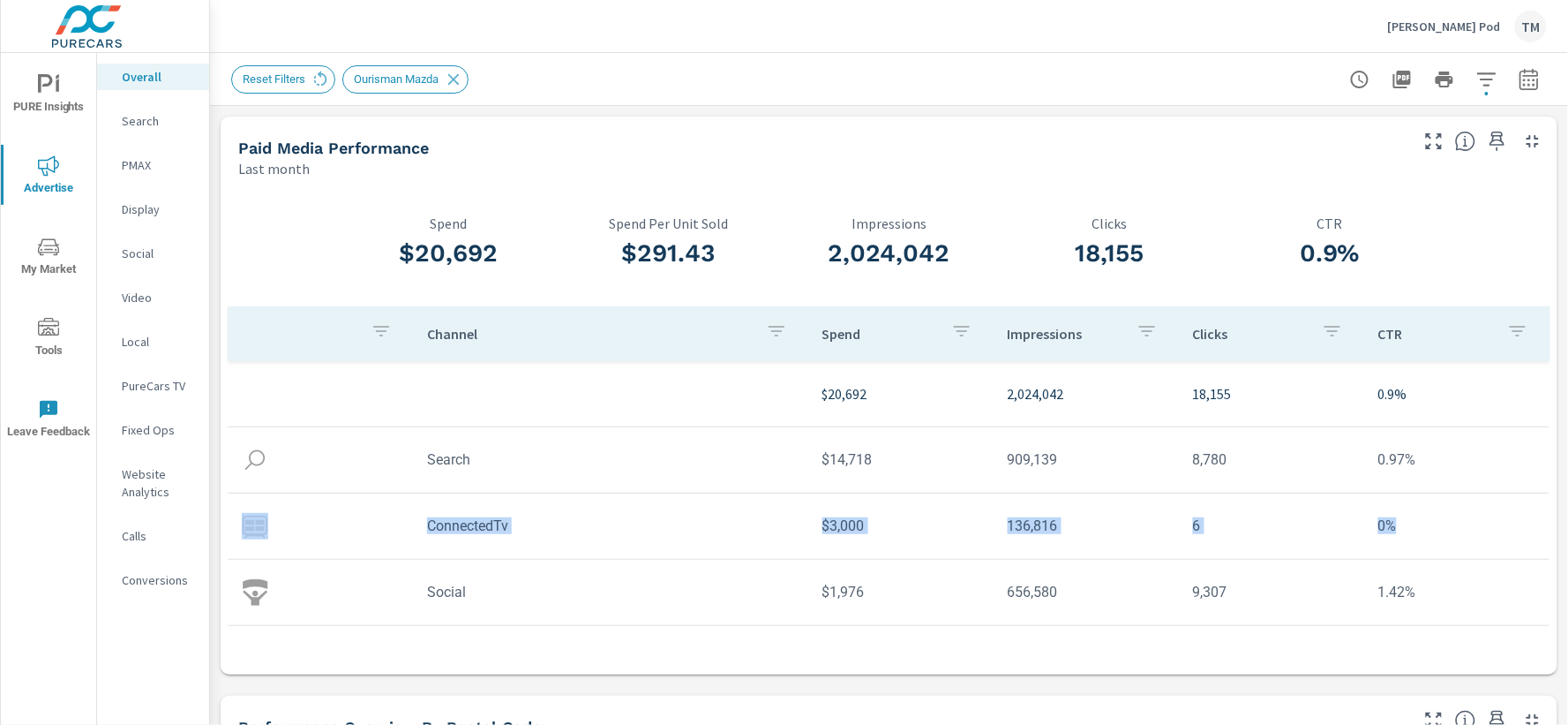
drag, startPoint x: 404, startPoint y: 526, endPoint x: 1400, endPoint y: 525, distance: 996.0
click at [1400, 525] on tr "ConnectedTv $3,000 136,816 6 0%" at bounding box center [889, 526] width 1322 height 66
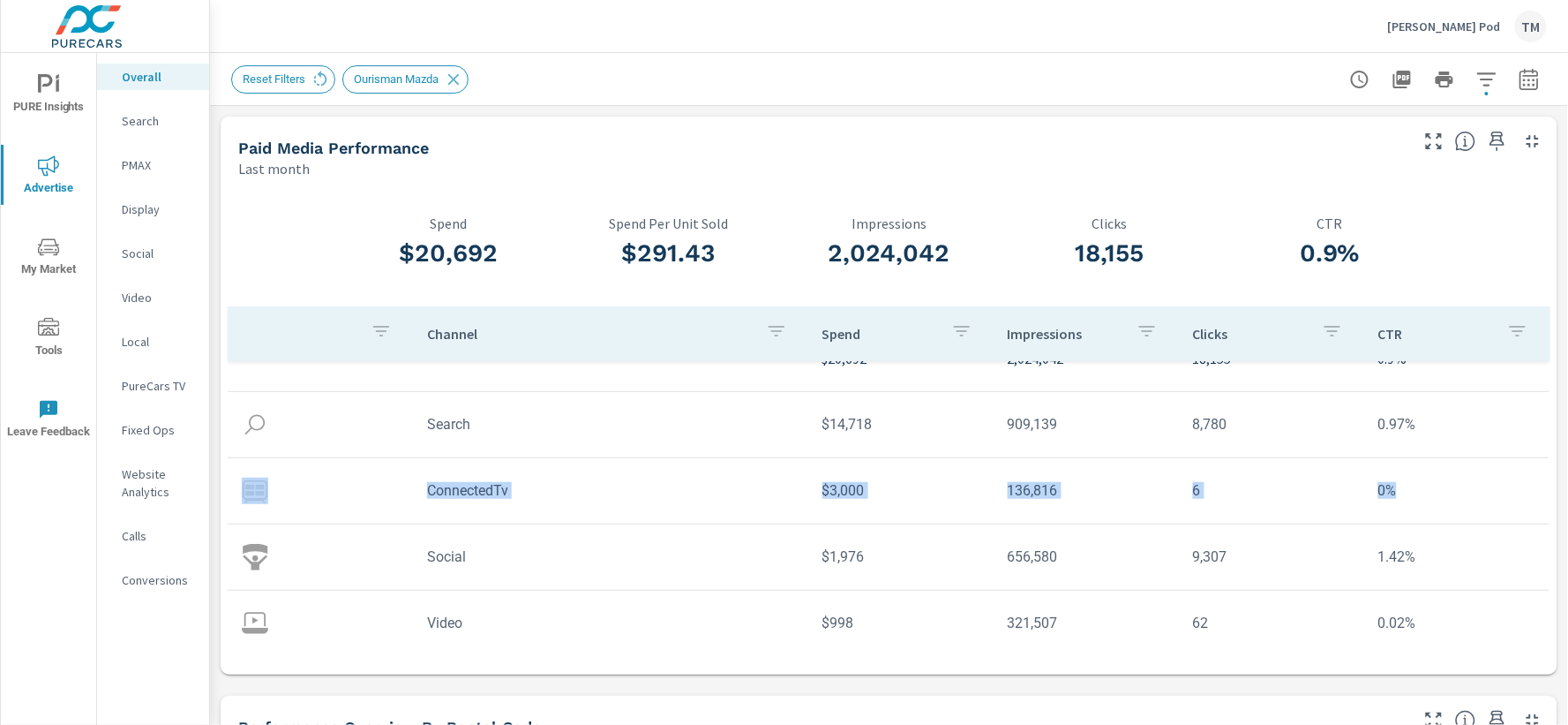
scroll to position [51, 0]
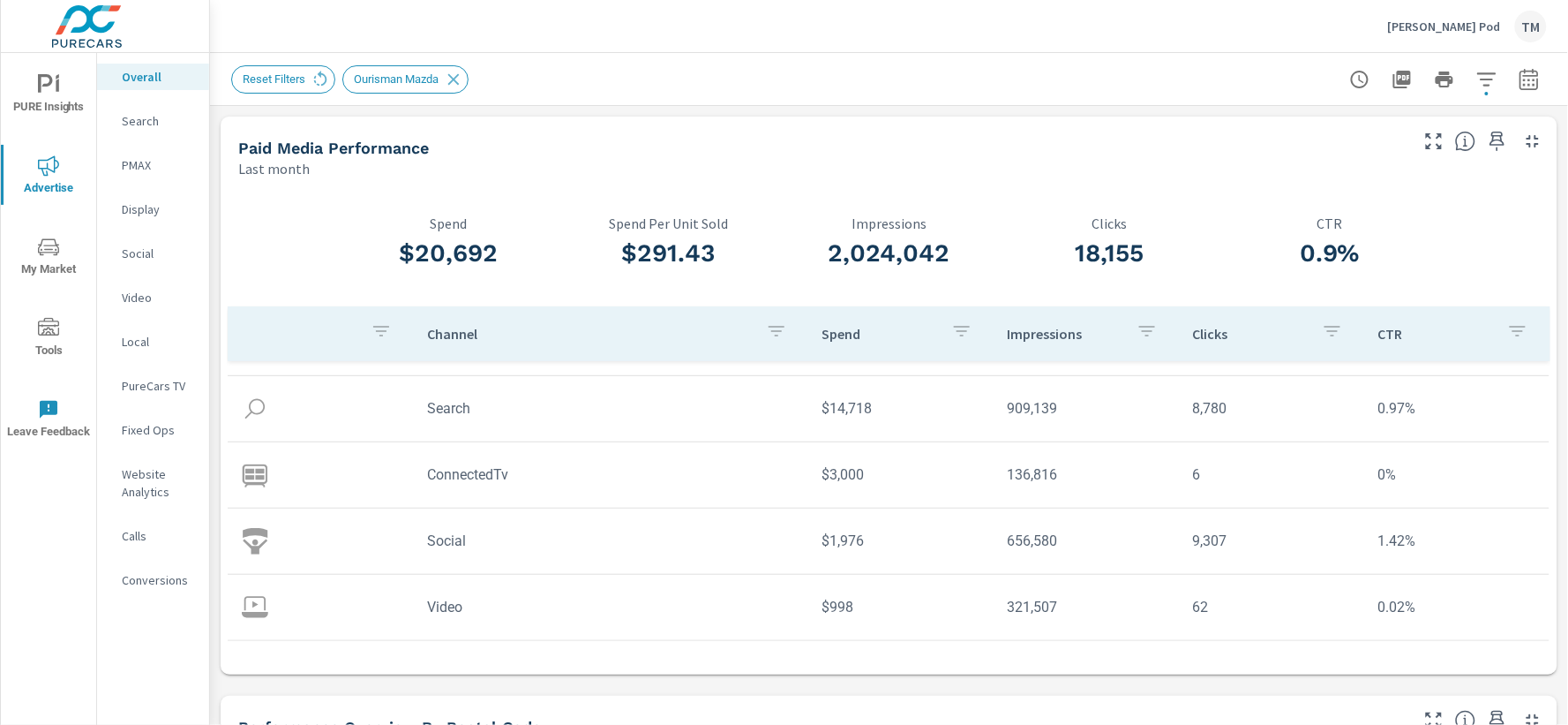
click at [592, 596] on td "Video" at bounding box center [610, 606] width 395 height 45
